Goal: Information Seeking & Learning: Get advice/opinions

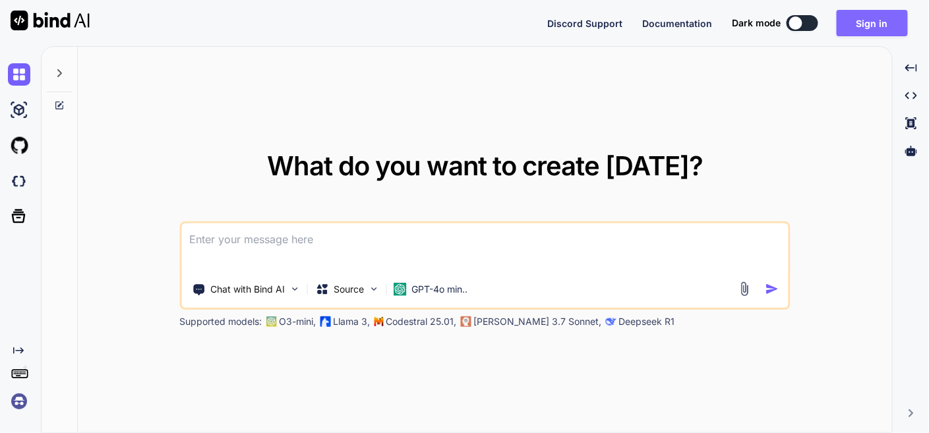
click at [882, 28] on button "Sign in" at bounding box center [872, 23] width 71 height 26
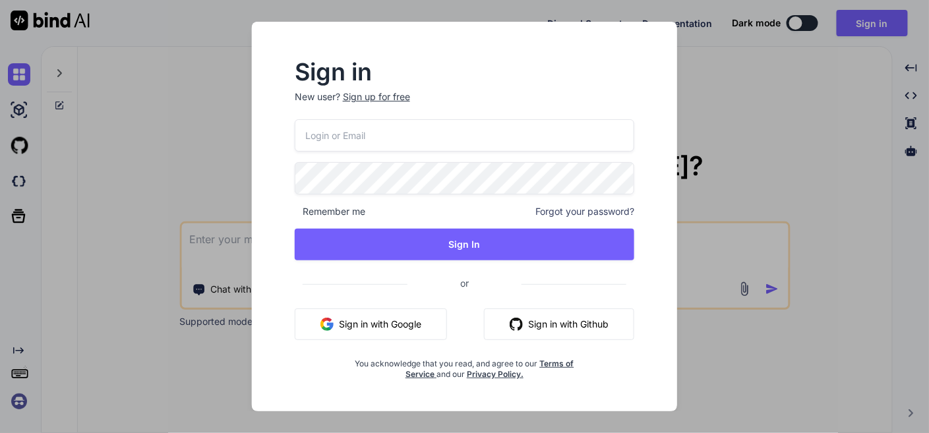
click at [377, 328] on button "Sign in with Google" at bounding box center [371, 325] width 152 height 32
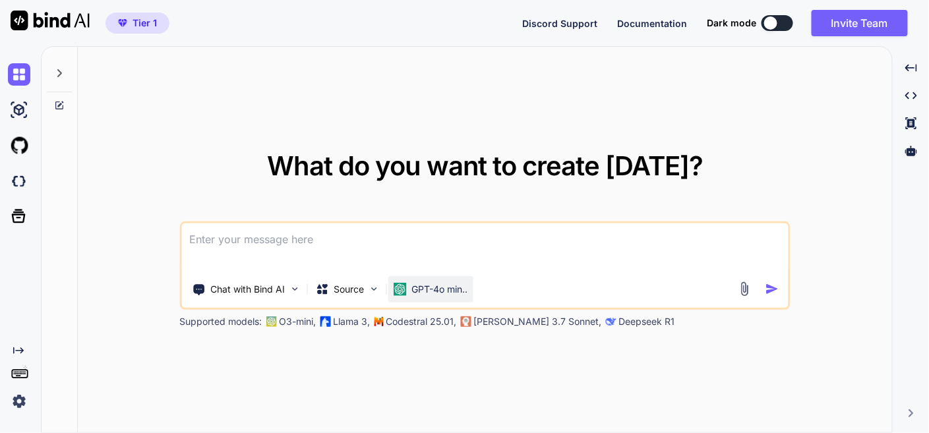
click at [435, 284] on p "GPT-4o min.." at bounding box center [439, 289] width 56 height 13
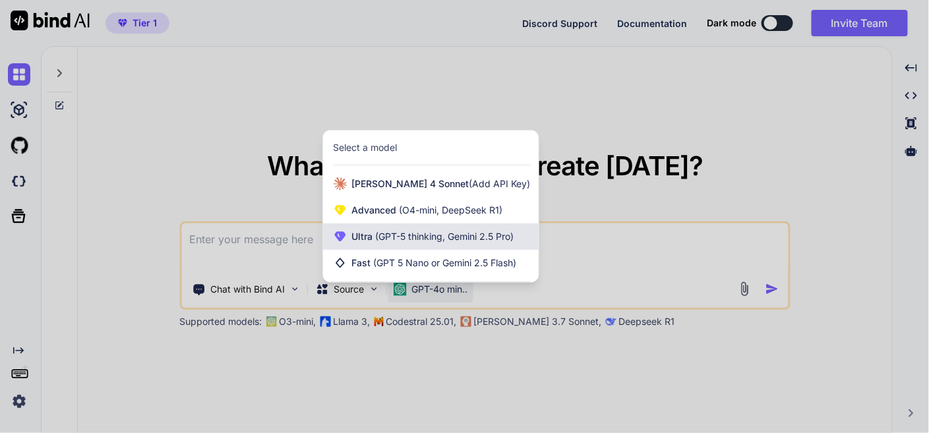
click at [442, 231] on span "Ultra (GPT-5 thinking, Gemini 2.5 Pro)" at bounding box center [433, 236] width 162 height 13
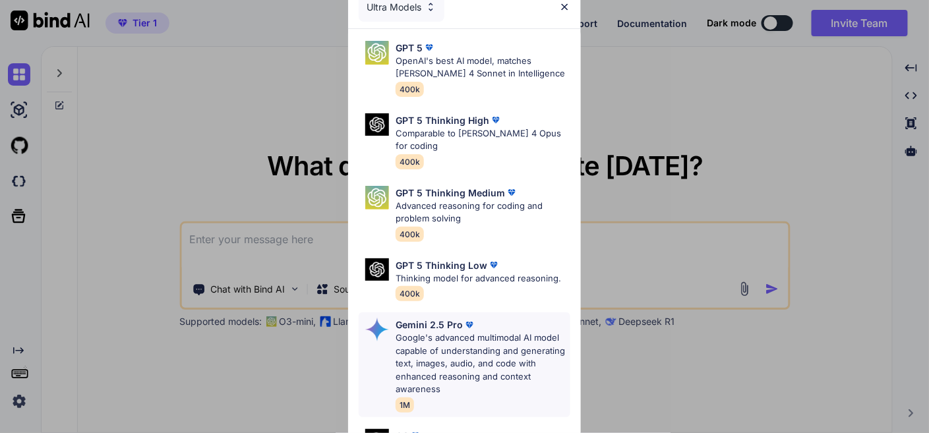
click at [460, 354] on p "Google's advanced multimodal AI model capable of understanding and generating t…" at bounding box center [483, 364] width 174 height 65
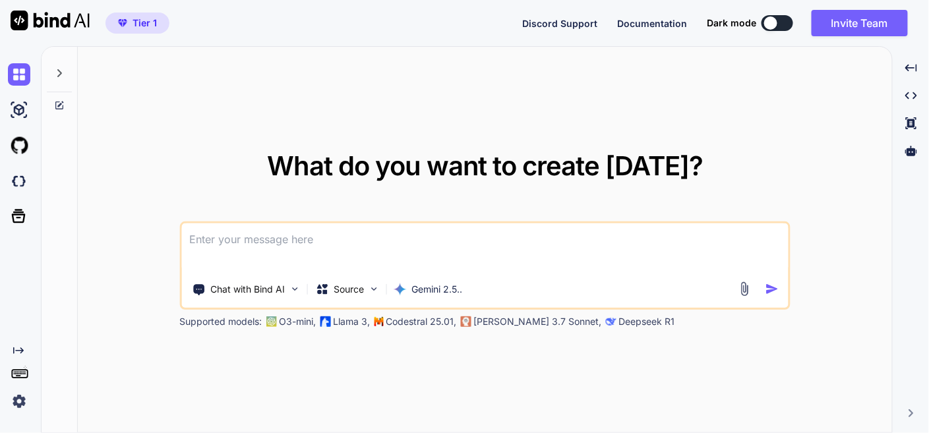
click at [291, 248] on textarea at bounding box center [484, 248] width 607 height 49
paste textarea "here is text code - .htaccess "# .htaccess # ENABLE COMPRESSION <IfModule mod_d…"
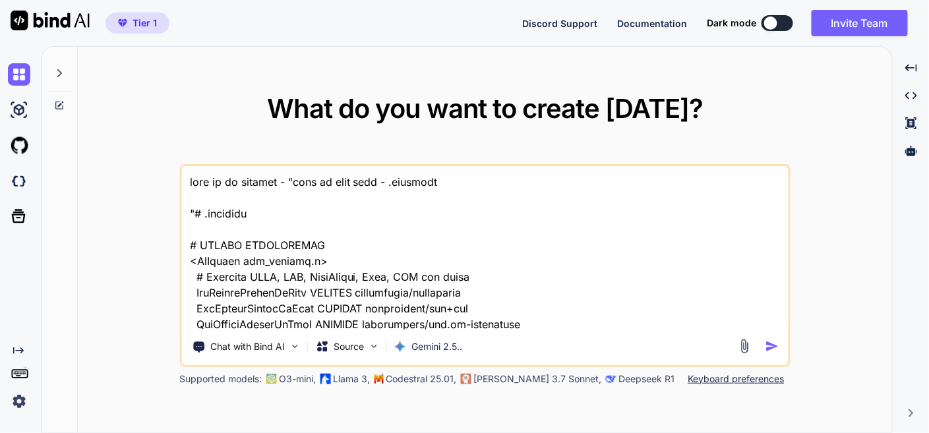
scroll to position [60802, 0]
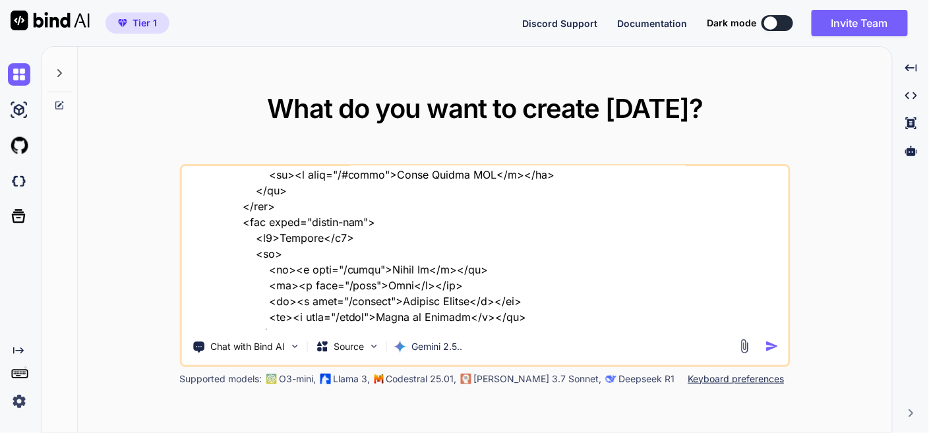
click at [299, 317] on textarea at bounding box center [484, 248] width 607 height 164
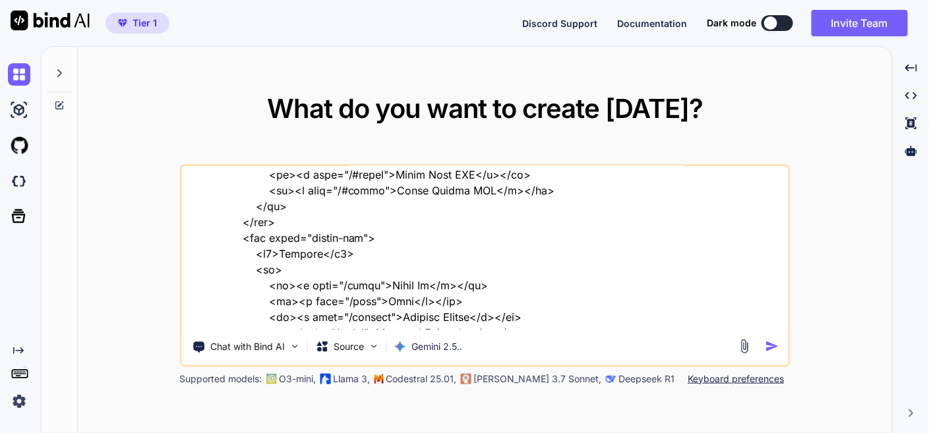
click at [386, 326] on textarea at bounding box center [484, 248] width 607 height 164
click at [507, 321] on textarea at bounding box center [484, 248] width 607 height 164
type textarea "this is my website - "here is text code - .htaccess "# .htaccess # ENABLE COMPR…"
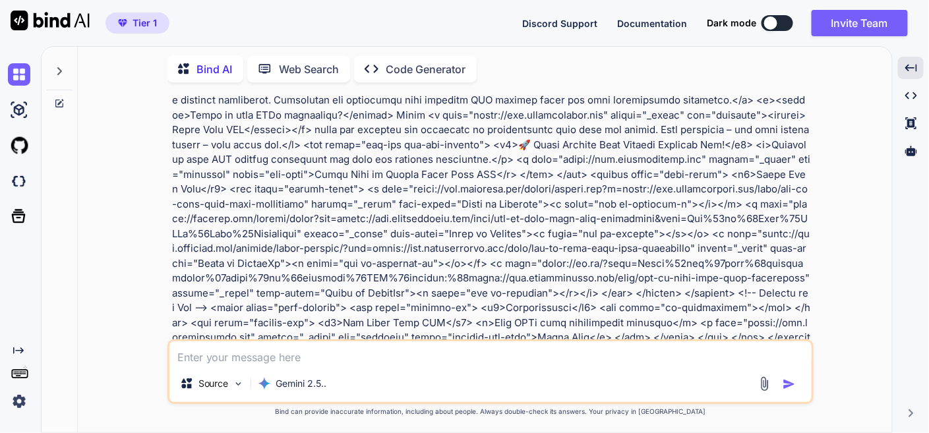
scroll to position [16705, 0]
click at [26, 75] on img at bounding box center [19, 74] width 22 height 22
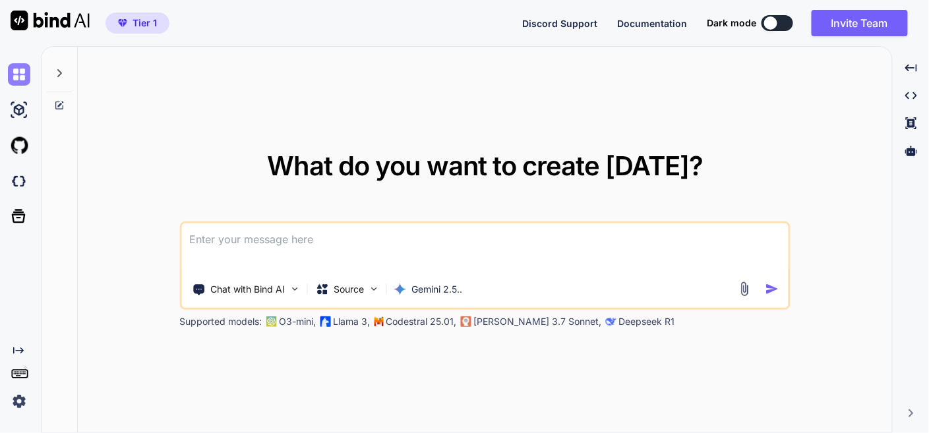
click at [26, 75] on img at bounding box center [19, 74] width 22 height 22
type textarea "x"
click at [309, 241] on textarea at bounding box center [484, 248] width 607 height 49
paste textarea "here is text code - .htaccess "# .htaccess # ENABLE COMPRESSION <IfModule mod_d…"
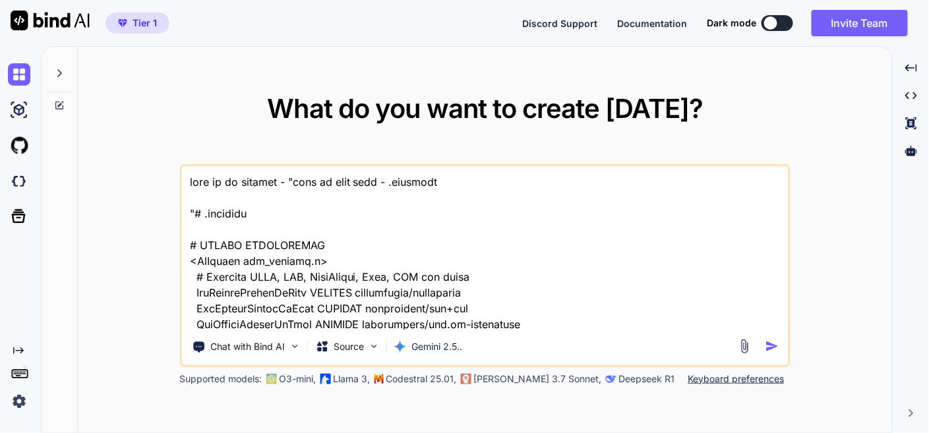
scroll to position [60802, 0]
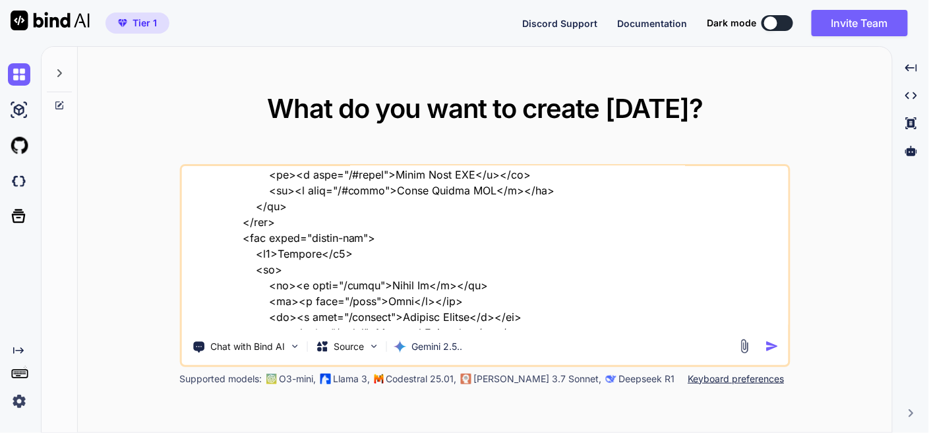
click at [313, 322] on textarea at bounding box center [484, 248] width 607 height 164
click at [370, 320] on textarea at bounding box center [484, 248] width 607 height 164
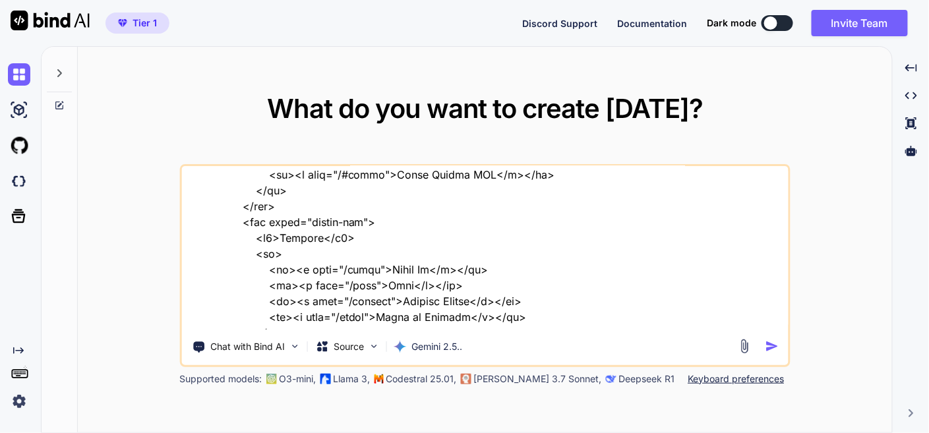
type textarea "this is my website - "here is text code - .htaccess "# .htaccess # ENABLE COMPR…"
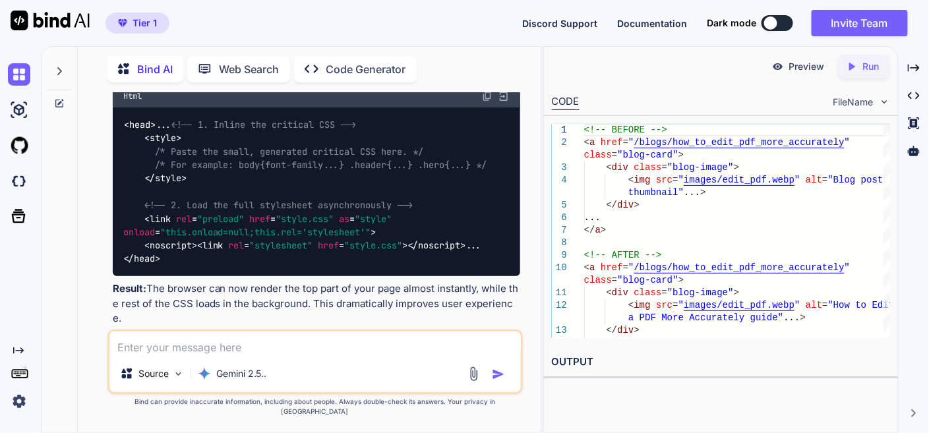
scroll to position [28879, 0]
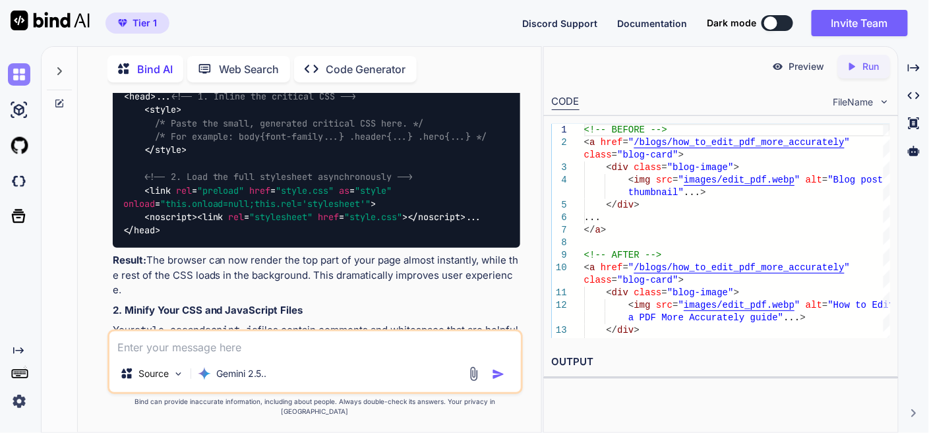
click at [23, 78] on img at bounding box center [19, 74] width 22 height 22
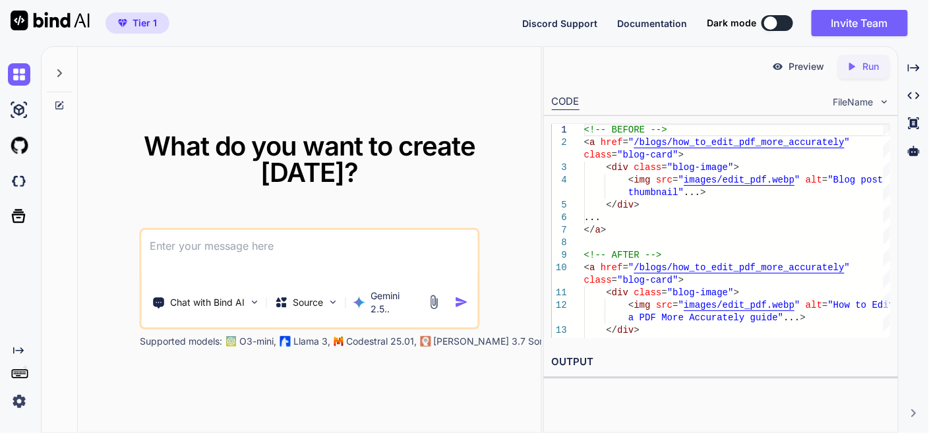
click at [226, 231] on textarea at bounding box center [310, 254] width 336 height 49
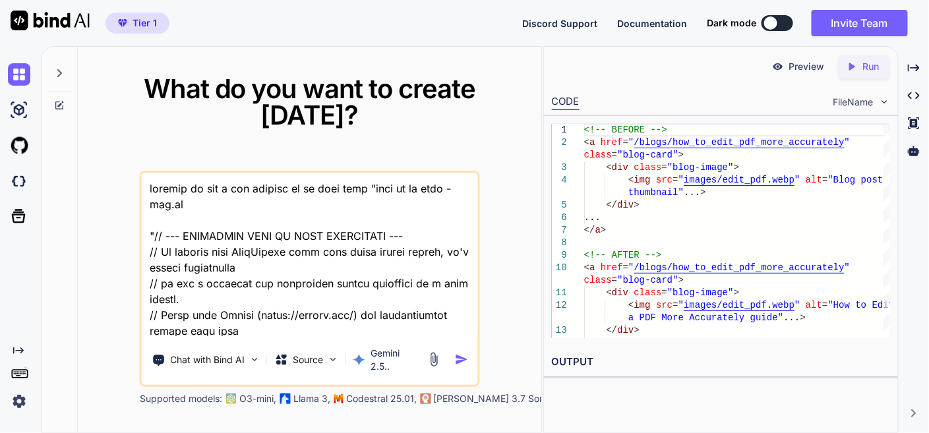
scroll to position [45708, 0]
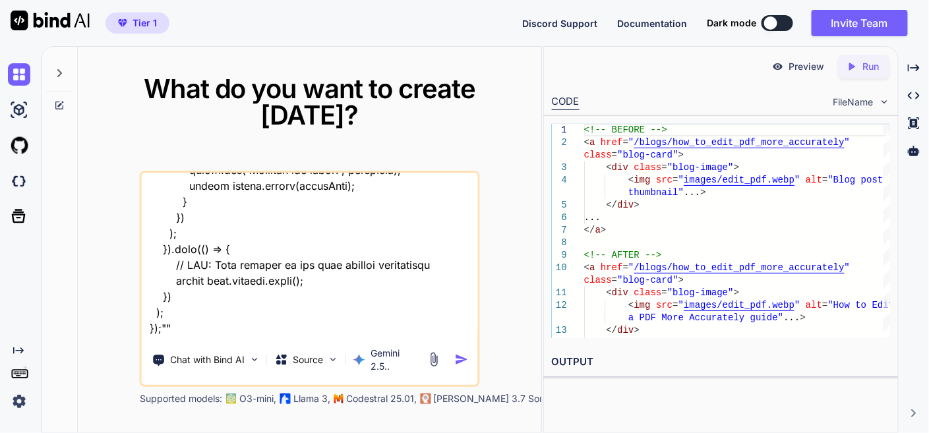
type textarea "suggest me how i can protect my js code file "here is js code - app.js "// --- …"
click at [460, 353] on img "button" at bounding box center [462, 360] width 14 height 14
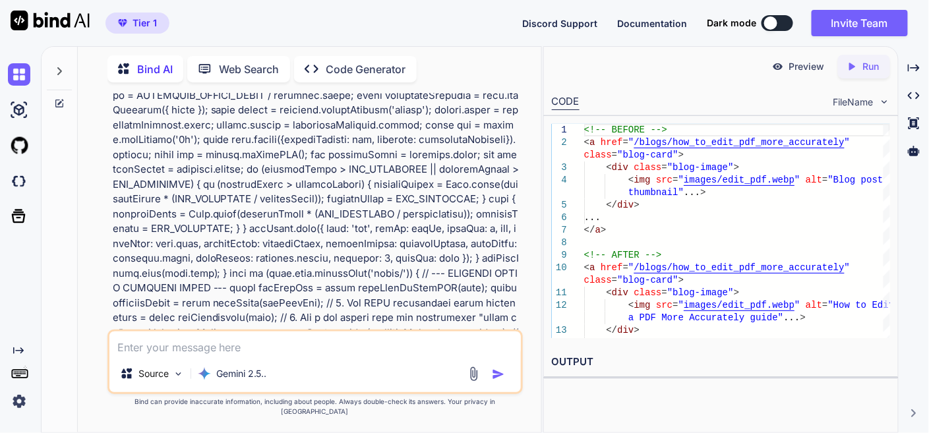
scroll to position [2490, 0]
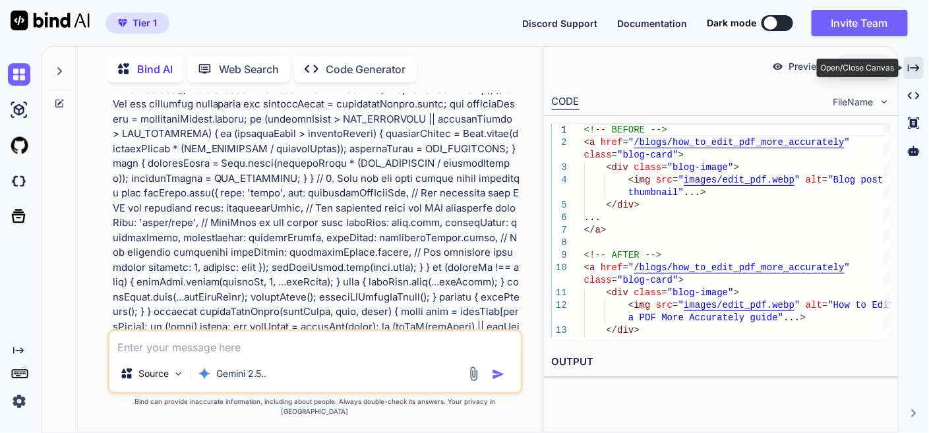
click at [918, 69] on icon at bounding box center [914, 67] width 12 height 7
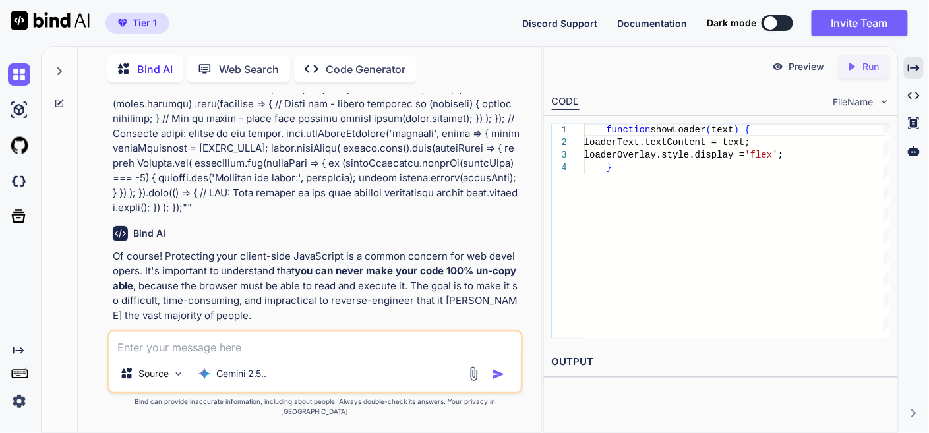
scroll to position [14924, 0]
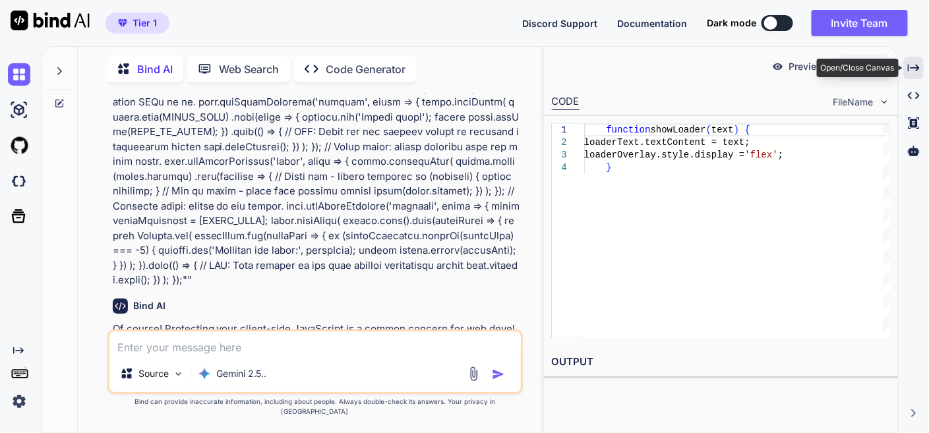
click at [914, 69] on icon "Created with Pixso." at bounding box center [914, 68] width 12 height 12
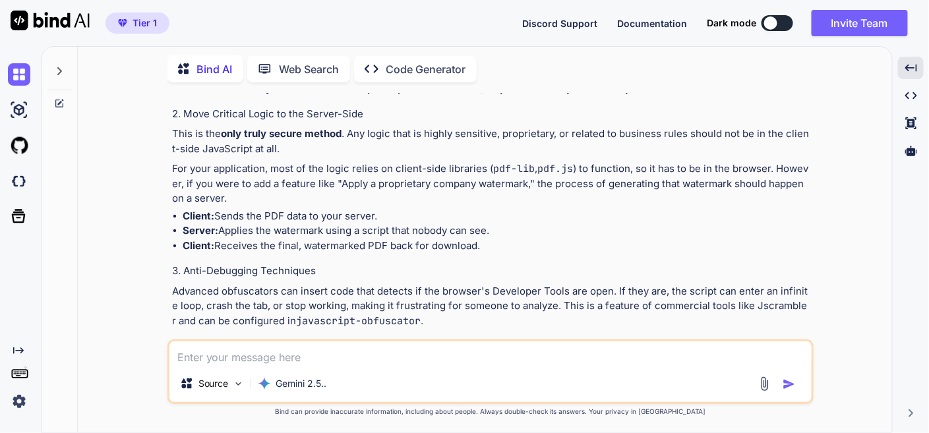
scroll to position [11831, 0]
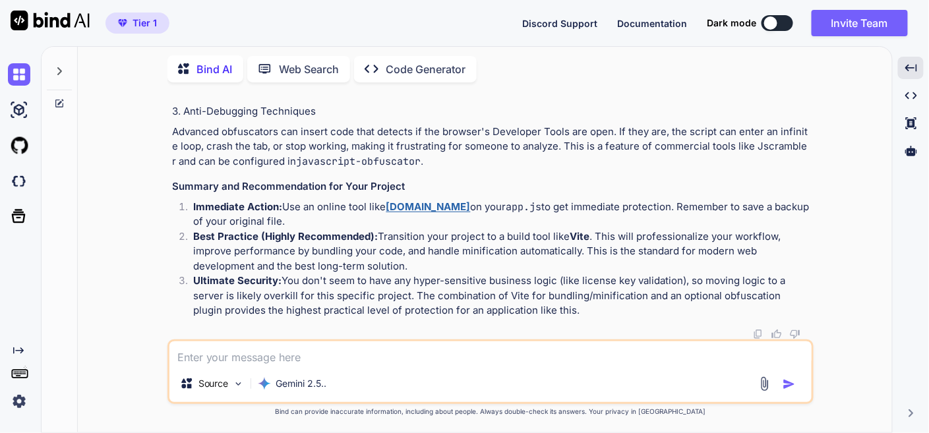
click at [301, 361] on textarea at bounding box center [490, 354] width 642 height 24
type textarea "but make sure i am using shared hosting,"
click at [789, 382] on img "button" at bounding box center [789, 384] width 13 height 13
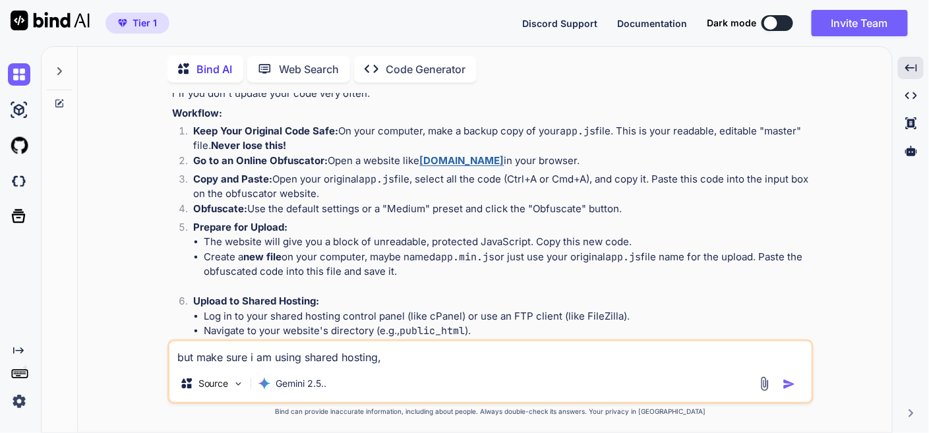
scroll to position [12215, 0]
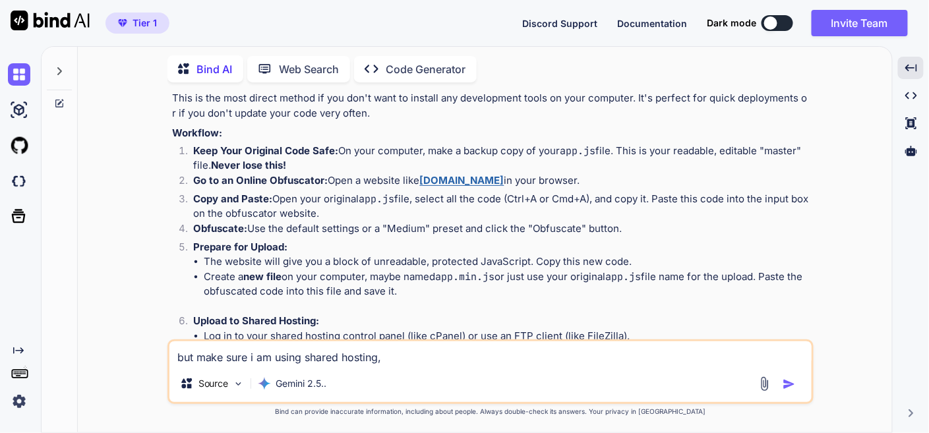
click at [472, 187] on strong "obfuscator.io" at bounding box center [462, 180] width 84 height 13
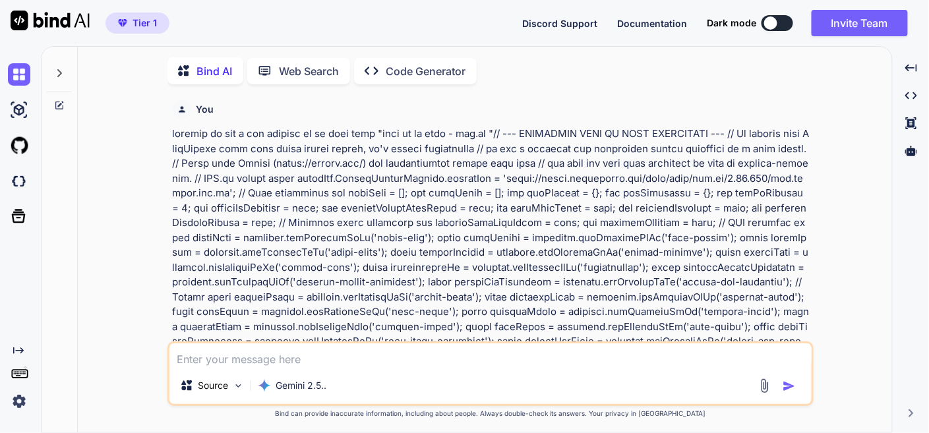
scroll to position [4, 0]
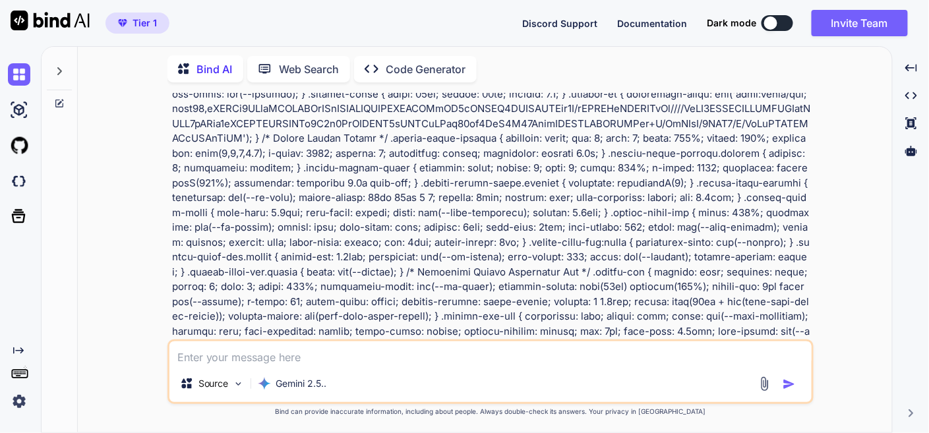
type textarea "x"
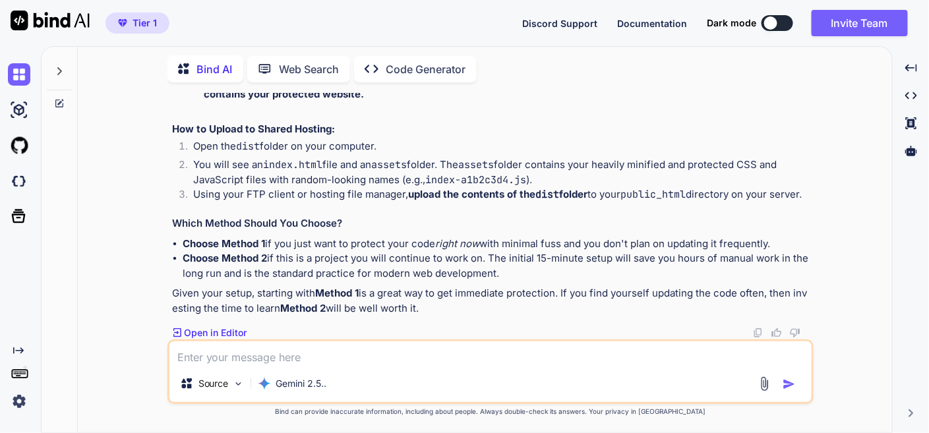
scroll to position [13167, 0]
click at [355, 353] on textarea at bounding box center [490, 354] width 642 height 24
click at [360, 363] on textarea "if i do this it affect loading speed or mot" at bounding box center [490, 354] width 642 height 24
type textarea "if i do this it affect loading speed or not?"
click at [789, 386] on img "button" at bounding box center [789, 384] width 13 height 13
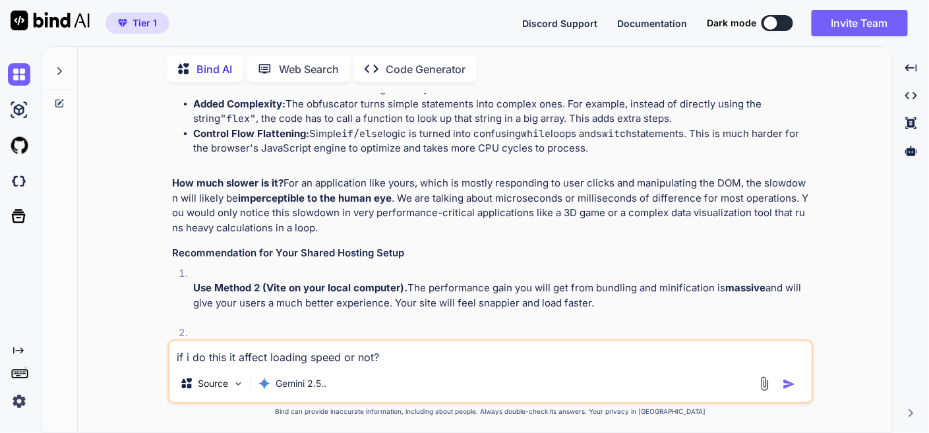
scroll to position [14343, 0]
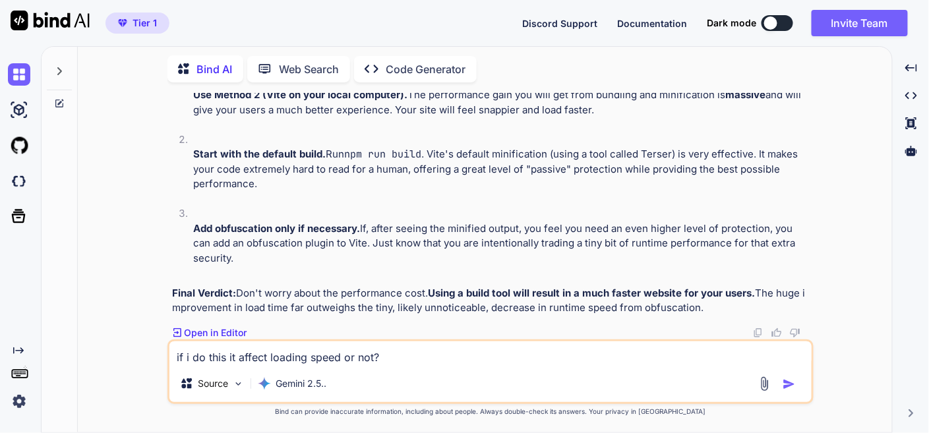
click at [255, 358] on textarea "if i do this it affect loading speed or not?" at bounding box center [490, 354] width 642 height 24
type textarea "which type of file we mainified - html, css , js tell me ?"
click at [792, 382] on img "button" at bounding box center [789, 384] width 13 height 13
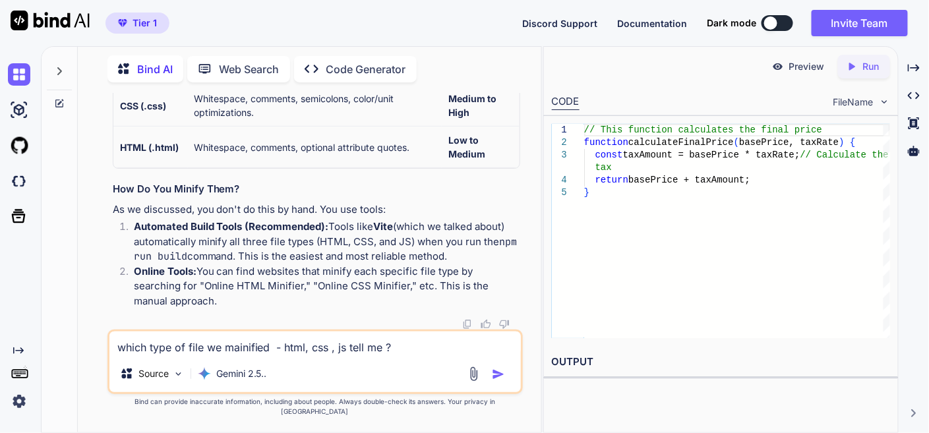
scroll to position [22567, 0]
click at [697, 271] on div "// This function calculates the final price function calculateFinalPrice ( base…" at bounding box center [737, 231] width 306 height 214
